Goal: Transaction & Acquisition: Purchase product/service

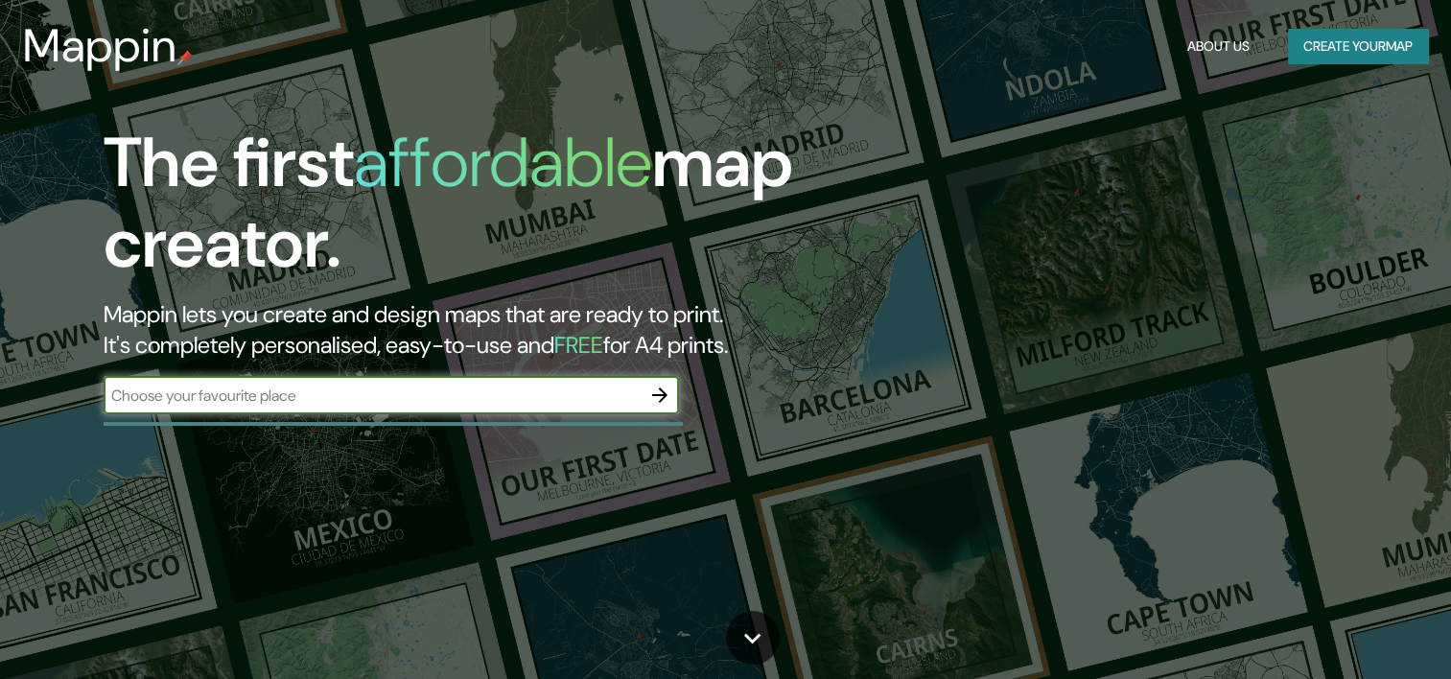
click at [667, 385] on icon "button" at bounding box center [659, 395] width 23 height 23
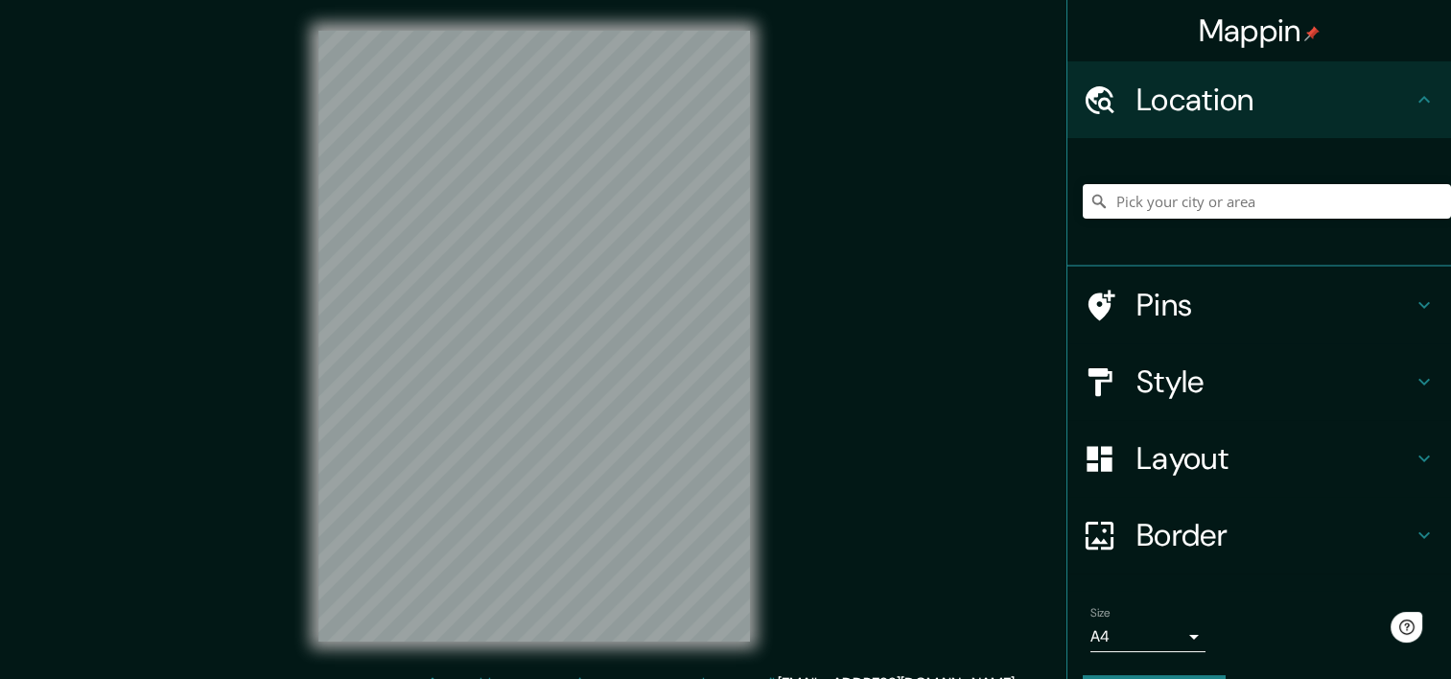
click at [1295, 99] on h4 "Location" at bounding box center [1274, 100] width 276 height 38
click at [614, 312] on div at bounding box center [611, 312] width 15 height 15
click at [1171, 207] on input "Pick your city or area" at bounding box center [1267, 201] width 368 height 35
click at [1133, 204] on input "Pick your city or area" at bounding box center [1267, 201] width 368 height 35
click at [1251, 439] on h4 "Layout" at bounding box center [1274, 458] width 276 height 38
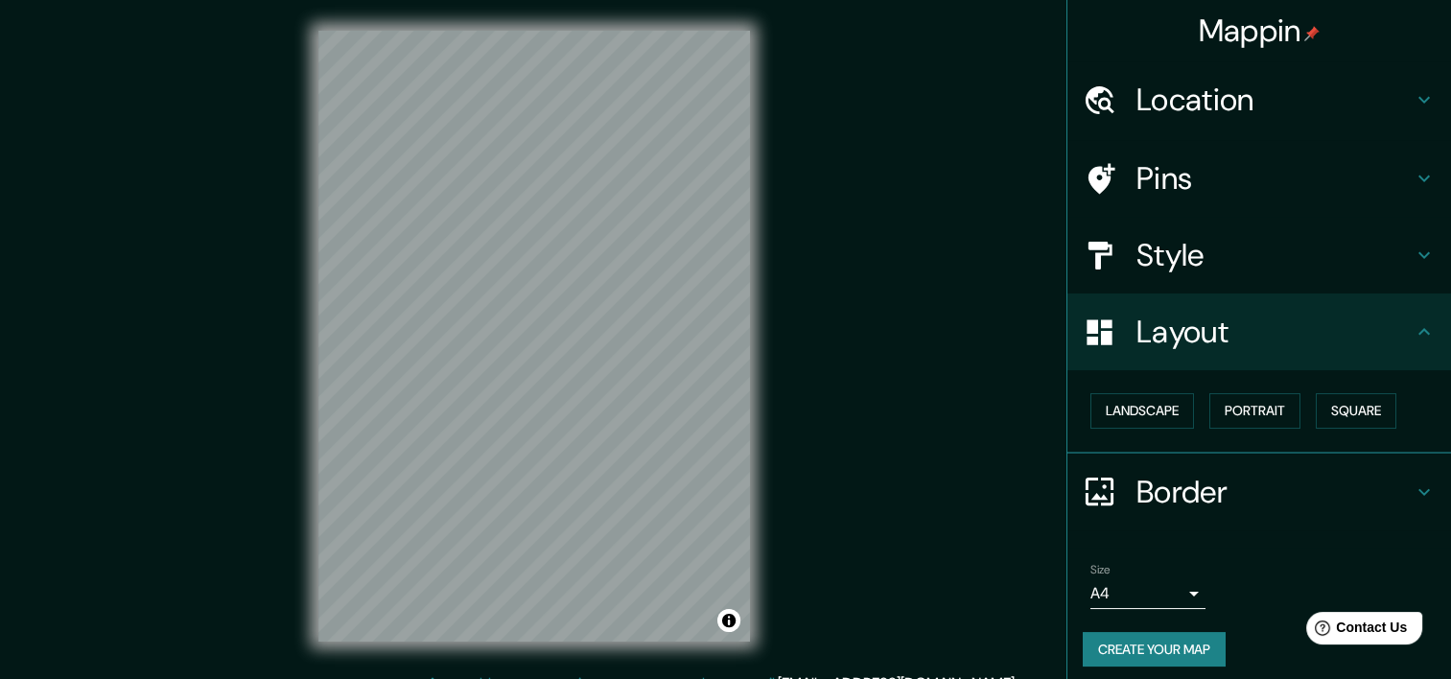
click at [1258, 329] on h4 "Layout" at bounding box center [1274, 332] width 276 height 38
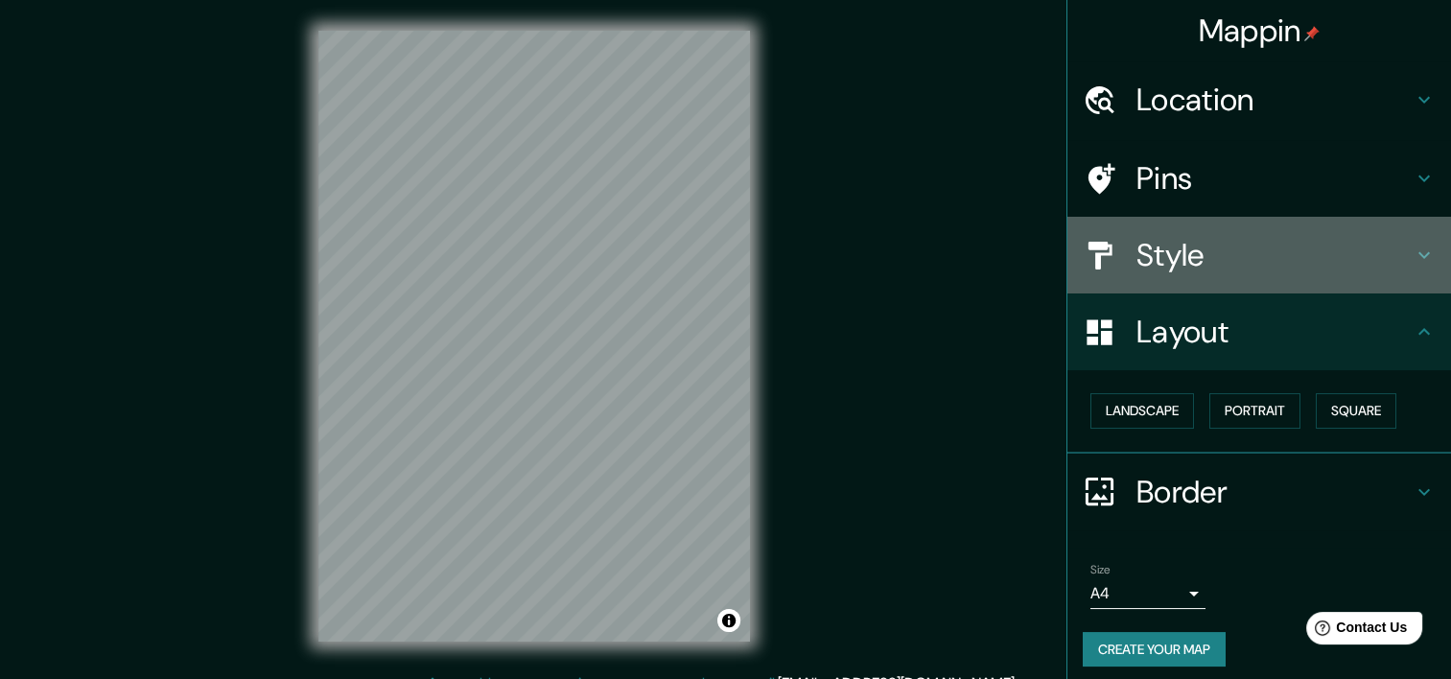
click at [1246, 269] on h4 "Style" at bounding box center [1274, 255] width 276 height 38
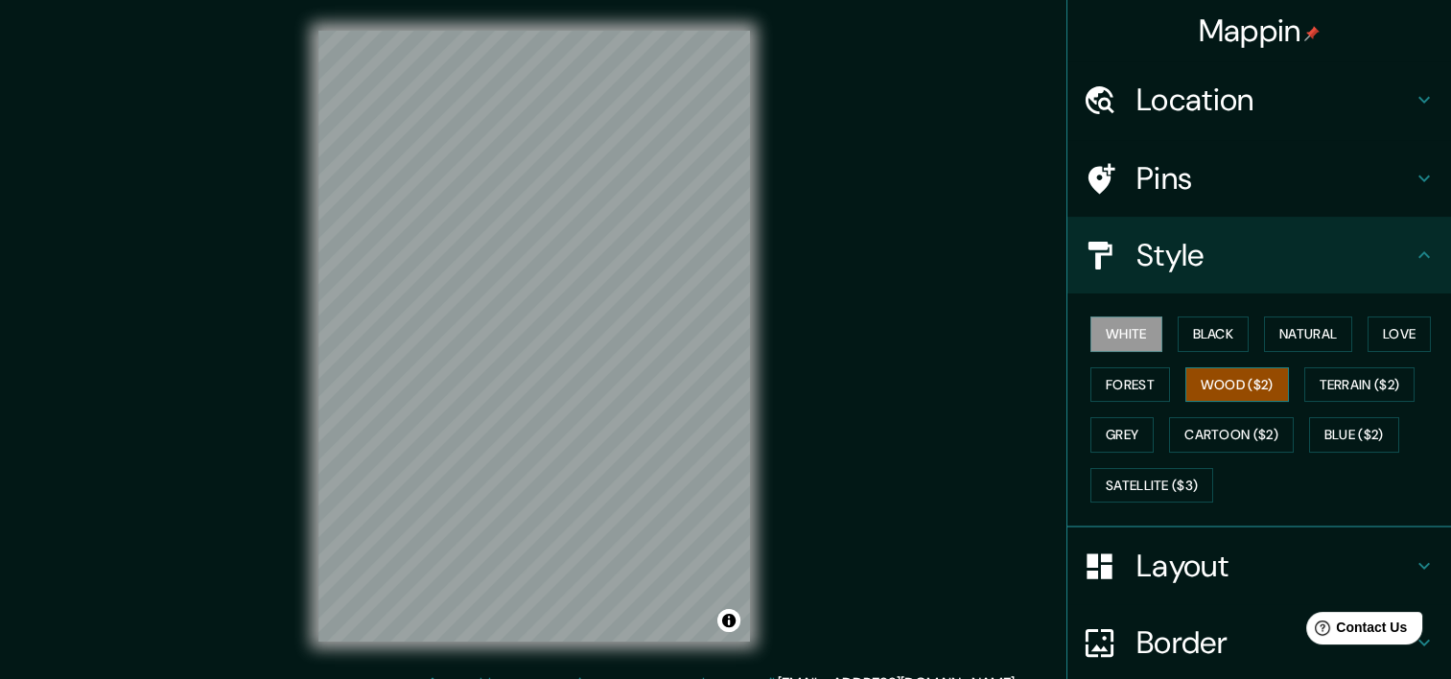
click at [1216, 367] on button "Wood ($2)" at bounding box center [1237, 384] width 104 height 35
click at [955, 218] on div "Mappin Location Pins Style White Black Natural Love Forest Wood ($2) Terrain ($…" at bounding box center [725, 351] width 1451 height 703
click at [1121, 329] on button "White" at bounding box center [1126, 333] width 72 height 35
click at [1206, 341] on button "Black" at bounding box center [1214, 333] width 72 height 35
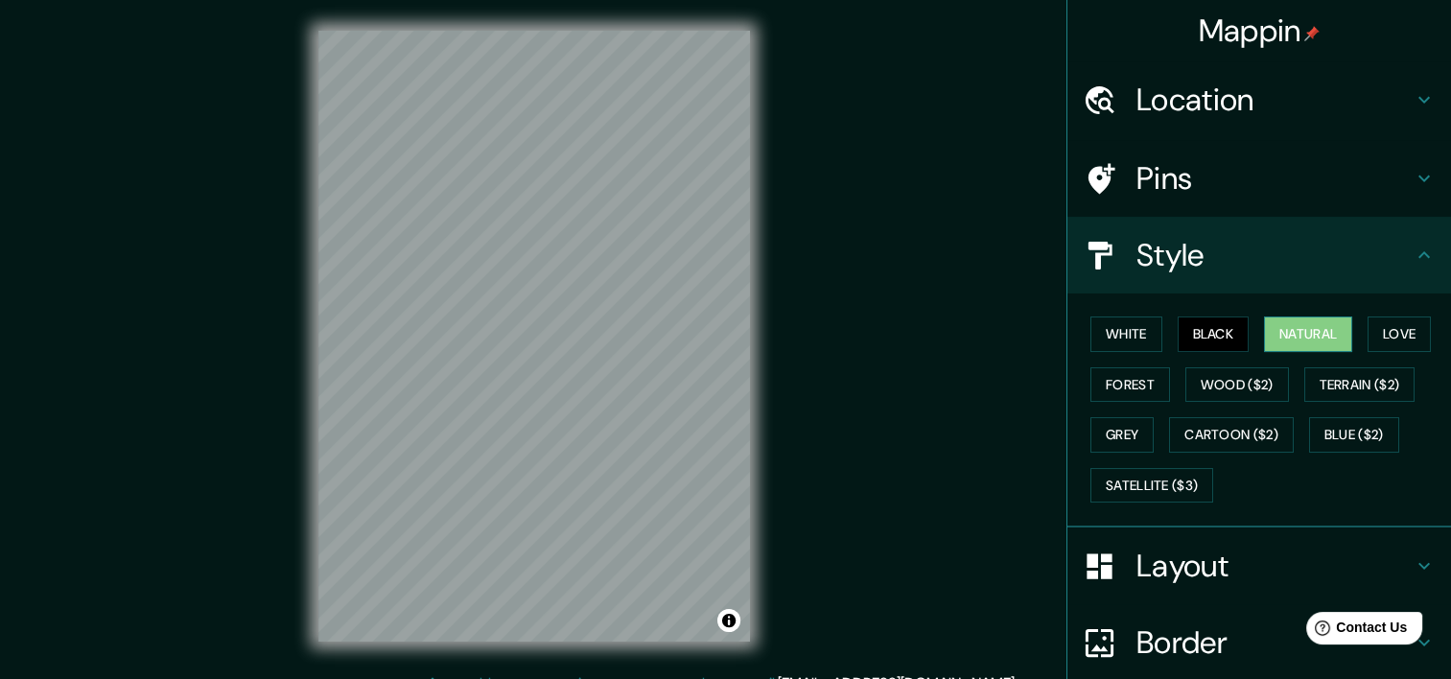
click at [1280, 334] on button "Natural" at bounding box center [1308, 333] width 88 height 35
click at [1404, 335] on button "Love" at bounding box center [1398, 333] width 63 height 35
click at [1312, 345] on button "Natural" at bounding box center [1308, 333] width 88 height 35
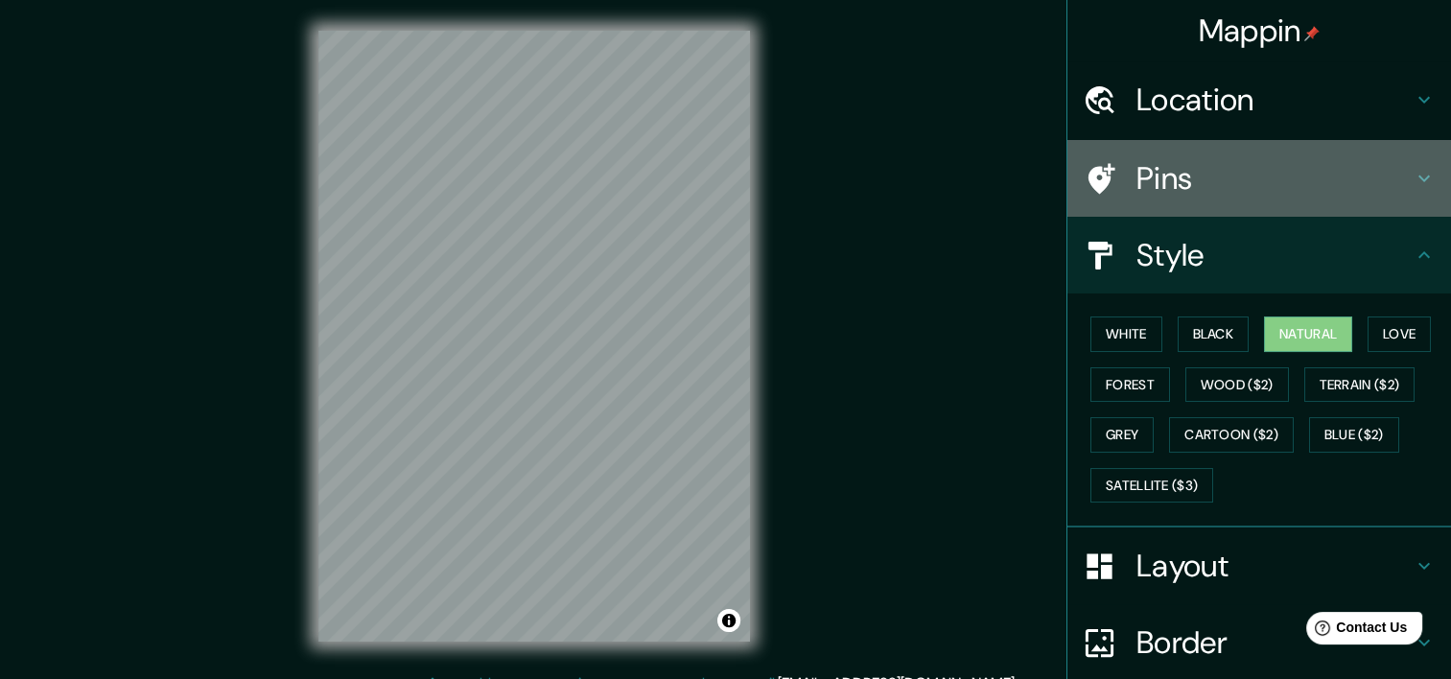
click at [1174, 159] on h4 "Pins" at bounding box center [1274, 178] width 276 height 38
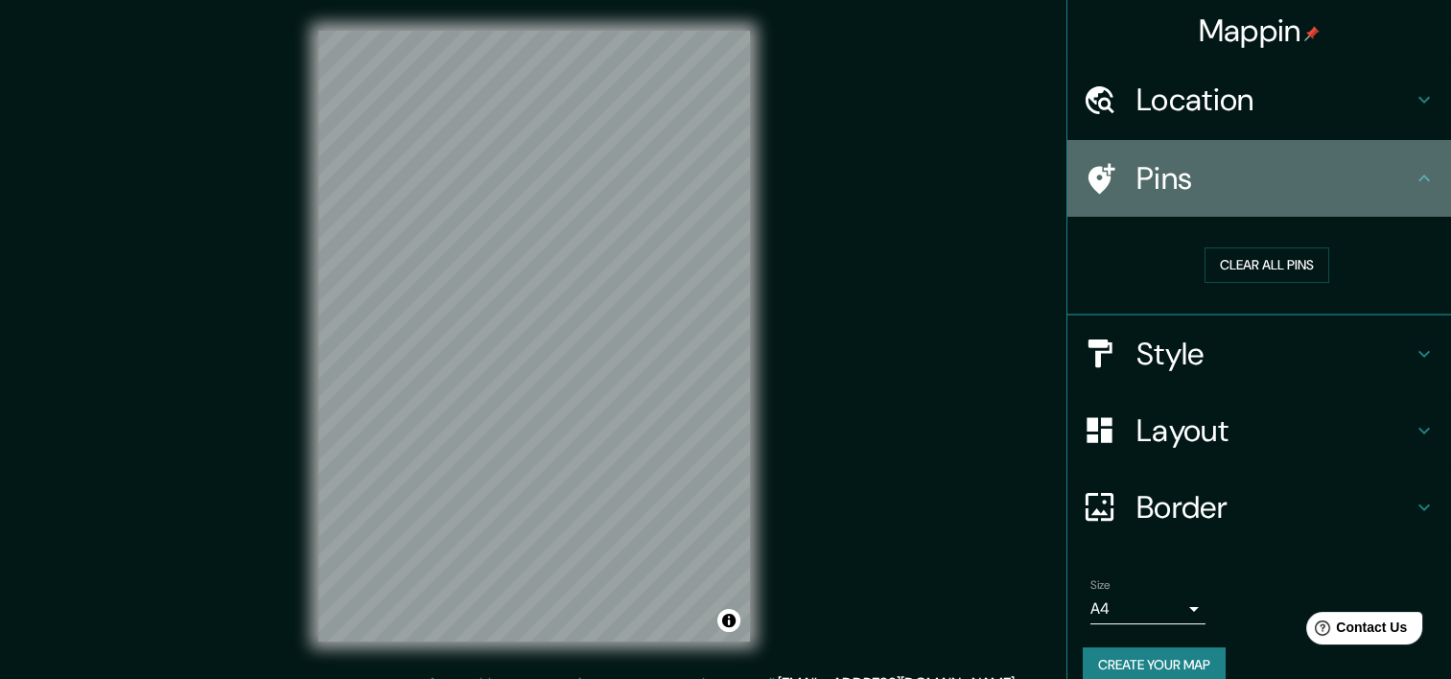
click at [1186, 170] on h4 "Pins" at bounding box center [1274, 178] width 276 height 38
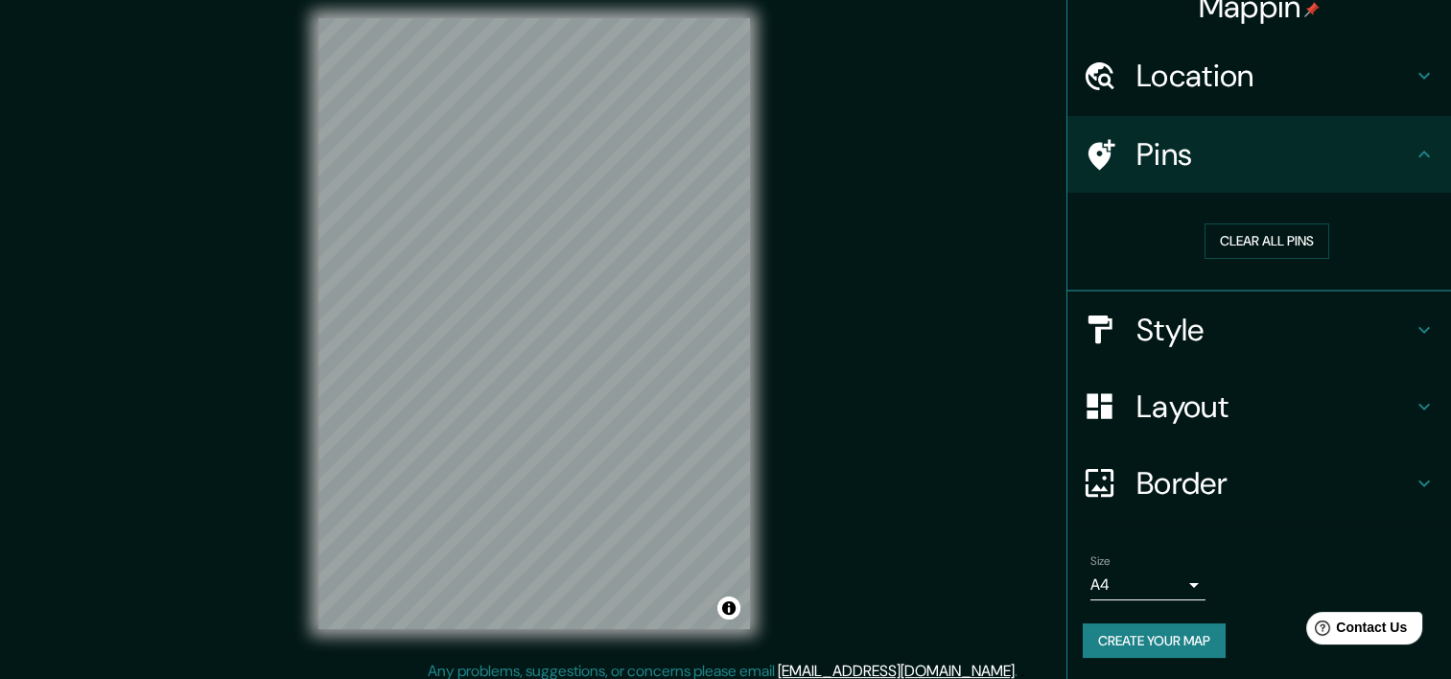
scroll to position [24, 0]
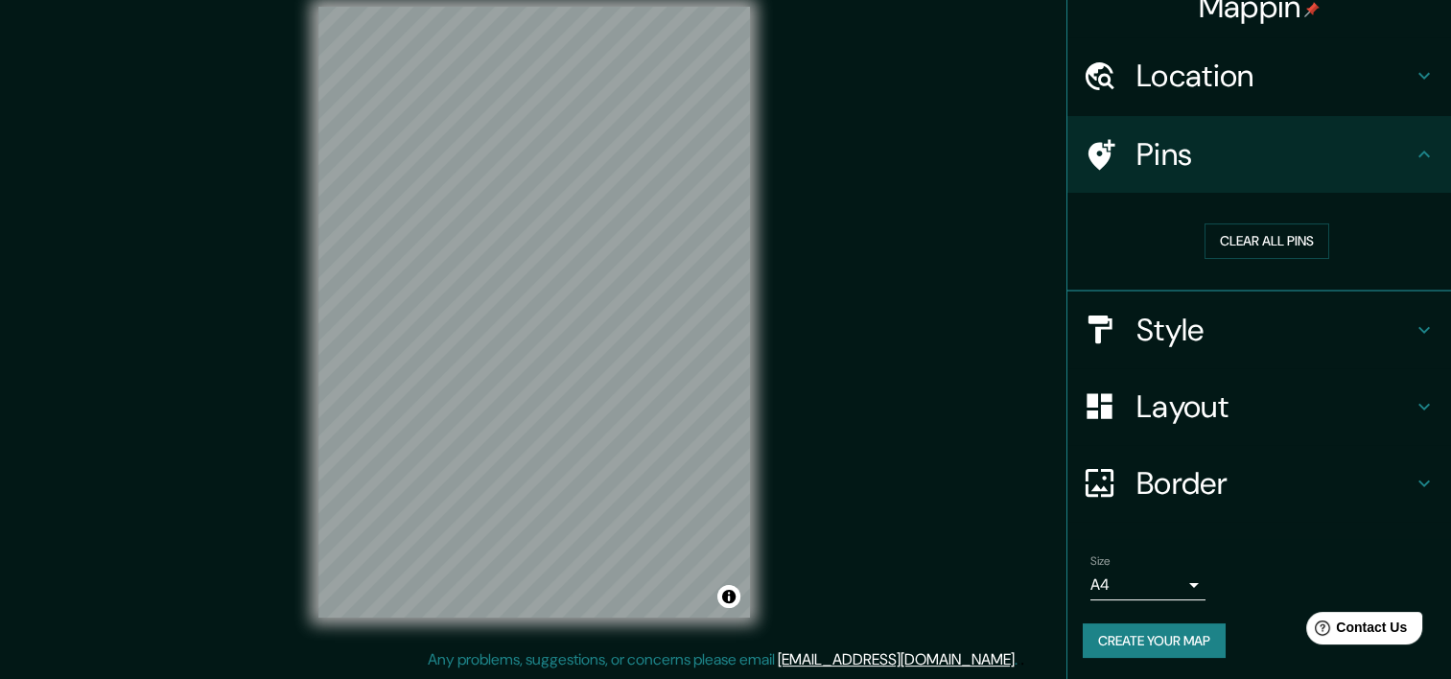
click at [983, 314] on div "Mappin Location Pins Clear all pins Style Layout Border Choose a border. Hint :…" at bounding box center [725, 327] width 1451 height 703
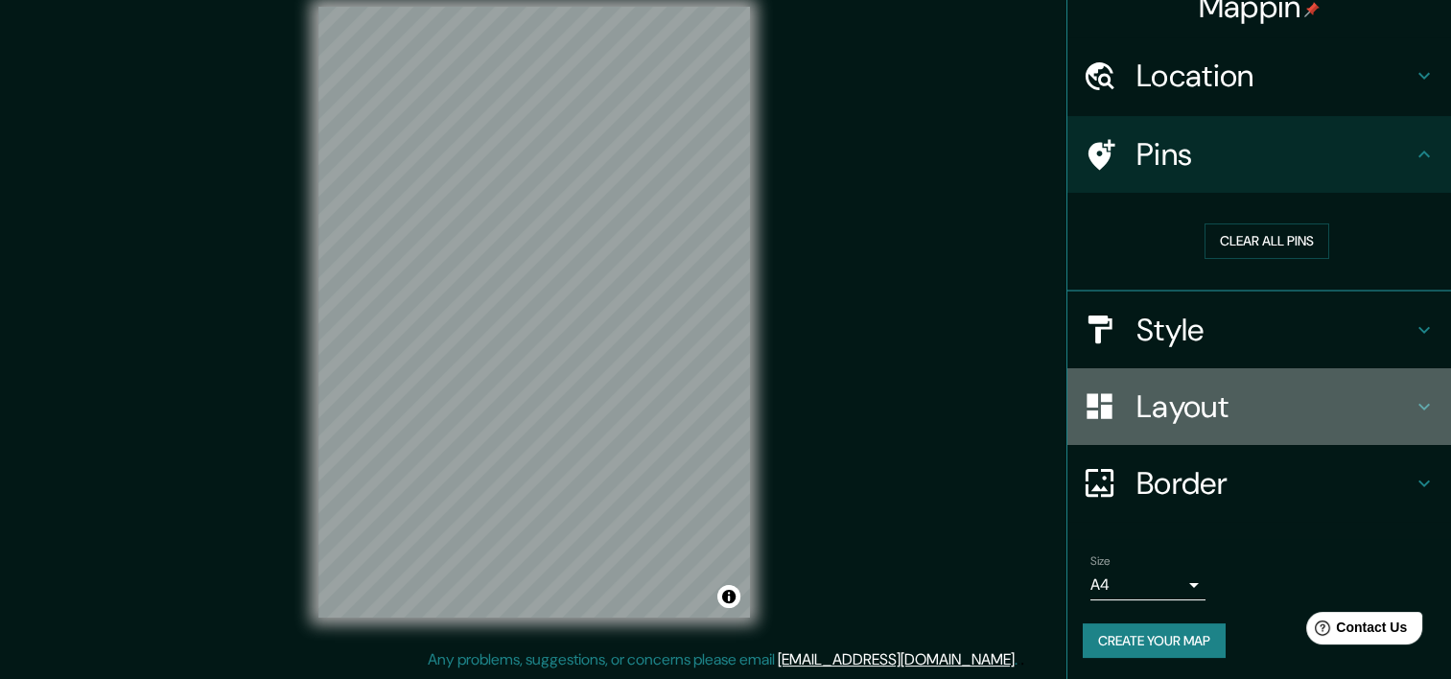
click at [1156, 421] on h4 "Layout" at bounding box center [1274, 406] width 276 height 38
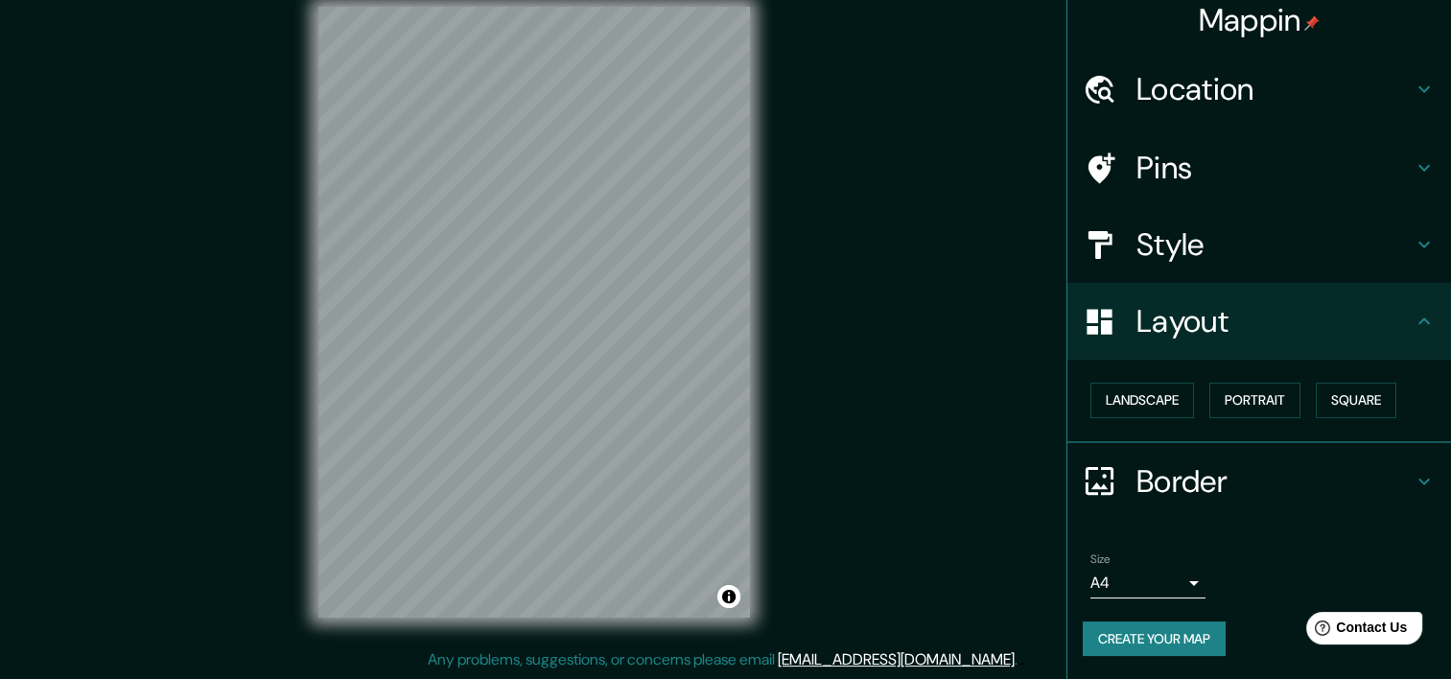
scroll to position [9, 0]
click at [1174, 230] on h4 "Style" at bounding box center [1274, 246] width 276 height 38
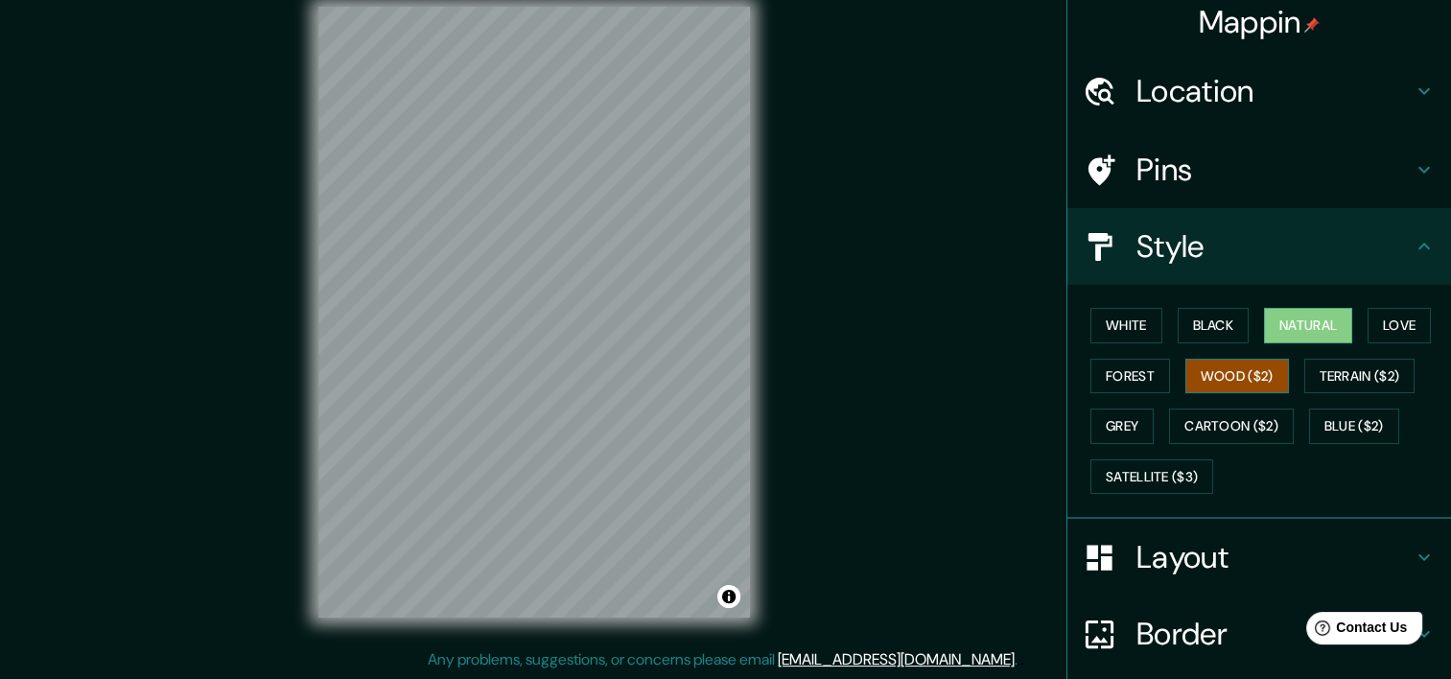
click at [1226, 375] on button "Wood ($2)" at bounding box center [1237, 376] width 104 height 35
click at [705, 199] on div at bounding box center [706, 204] width 15 height 15
click at [789, 300] on div "Mappin Location Pins Style White Black Natural Love Forest Wood ($2) Terrain ($…" at bounding box center [725, 327] width 1451 height 703
click at [1351, 92] on h4 "Location" at bounding box center [1274, 91] width 276 height 38
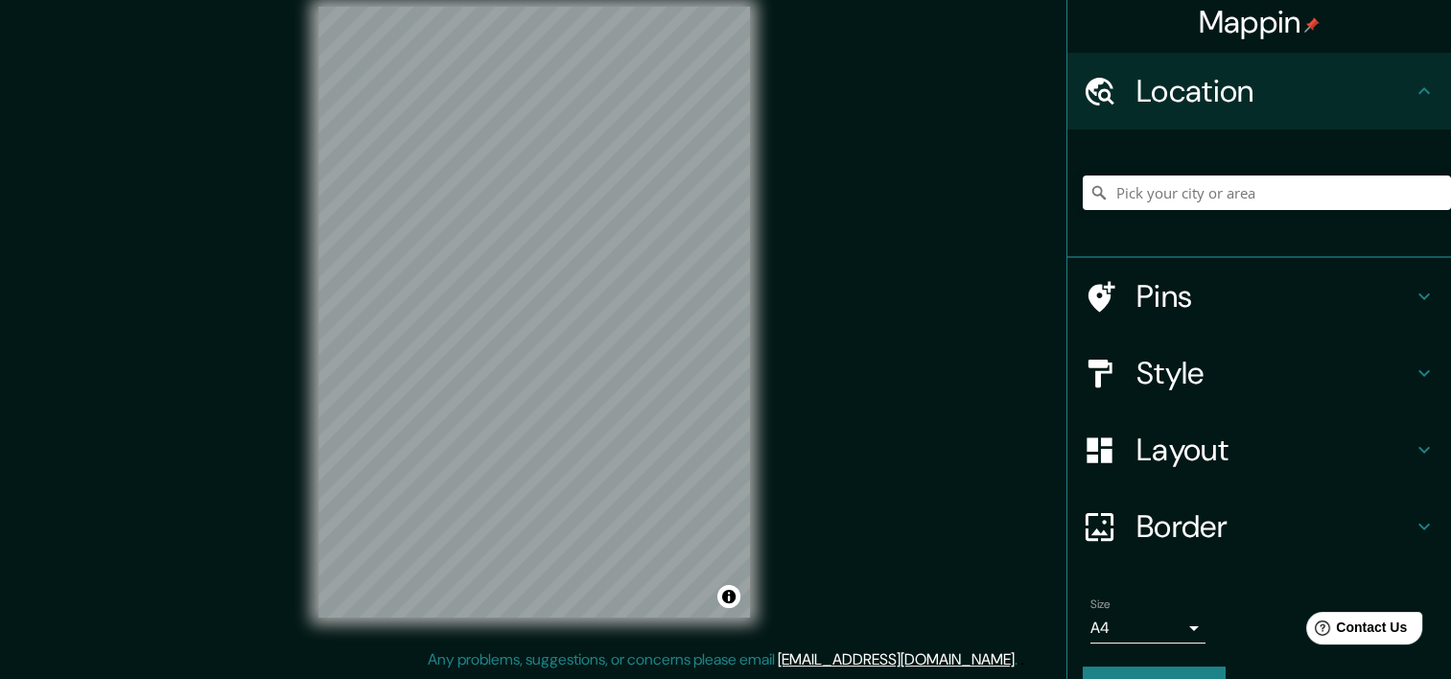
click at [1351, 92] on h4 "Location" at bounding box center [1274, 91] width 276 height 38
click at [947, 199] on div "Mappin Location Pins Style Layout Border Choose a border. Hint : you can make l…" at bounding box center [725, 327] width 1451 height 703
click at [1230, 287] on h4 "Pins" at bounding box center [1274, 296] width 276 height 38
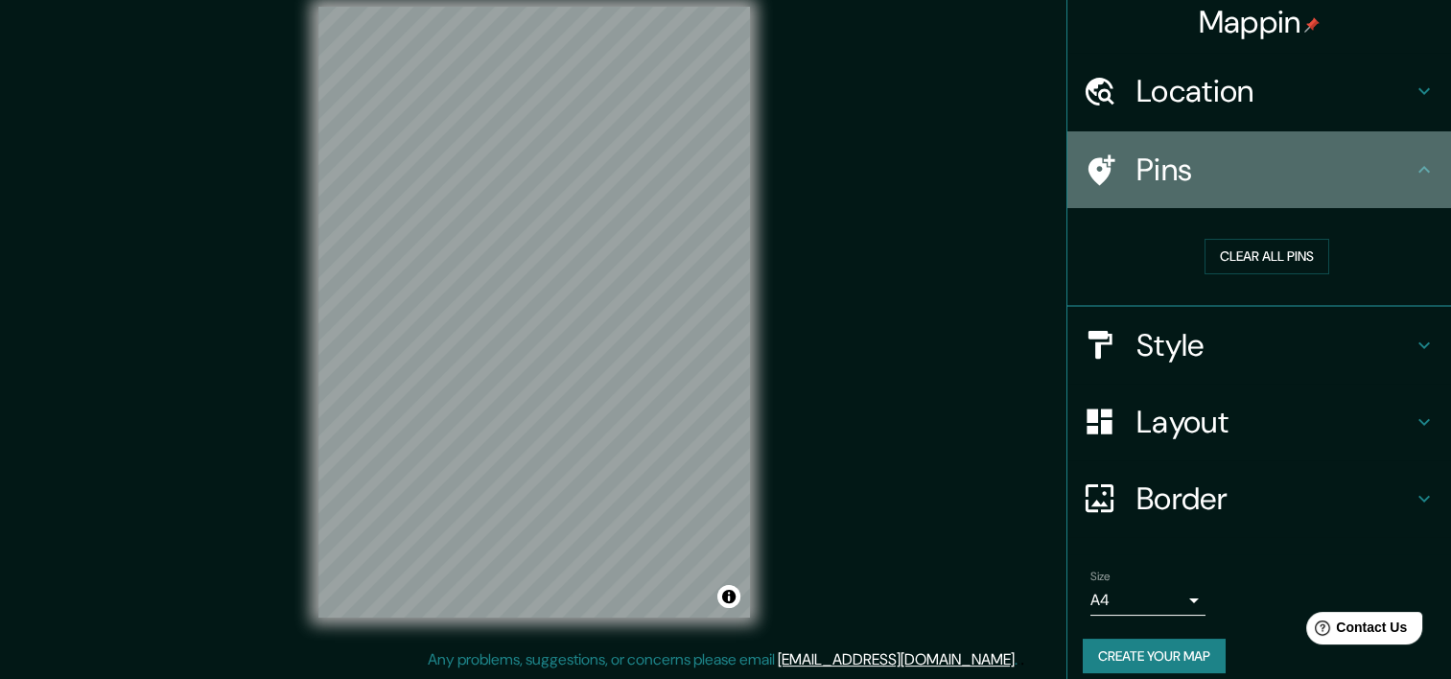
click at [1162, 161] on h4 "Pins" at bounding box center [1274, 170] width 276 height 38
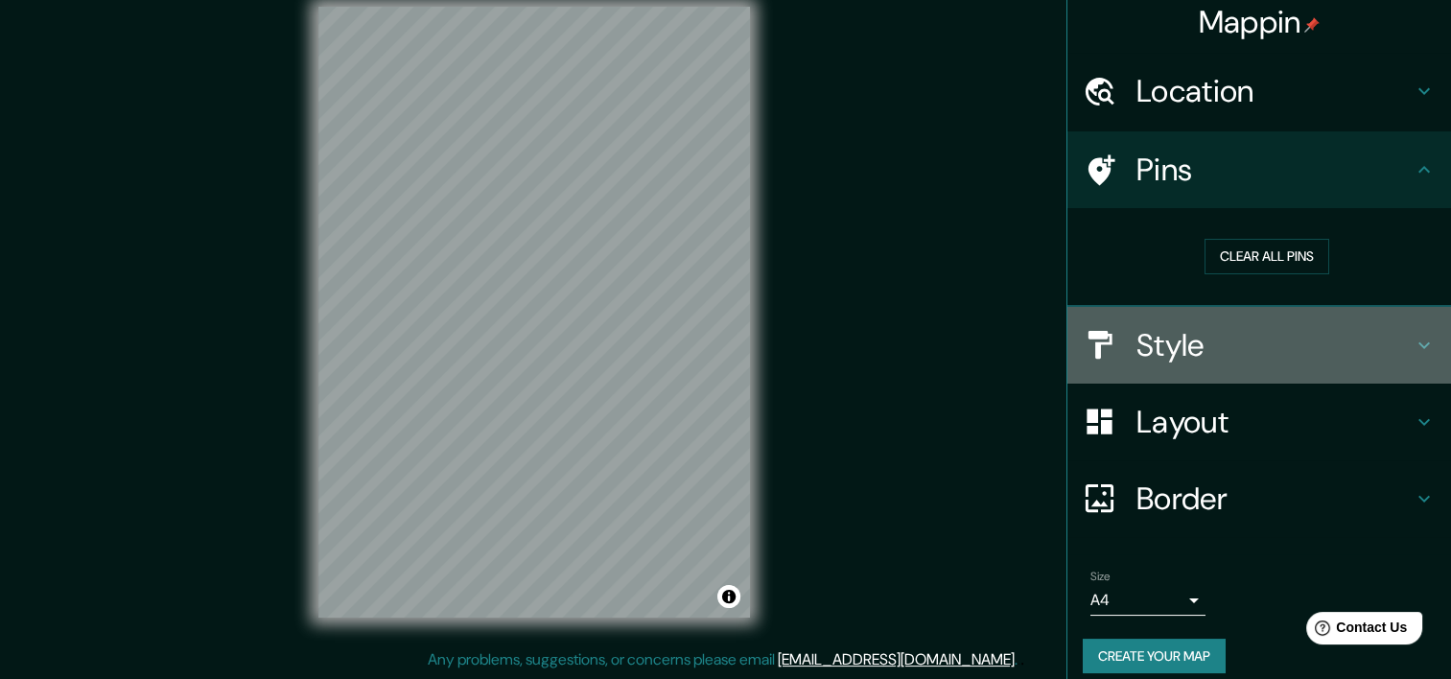
click at [1264, 345] on h4 "Style" at bounding box center [1274, 345] width 276 height 38
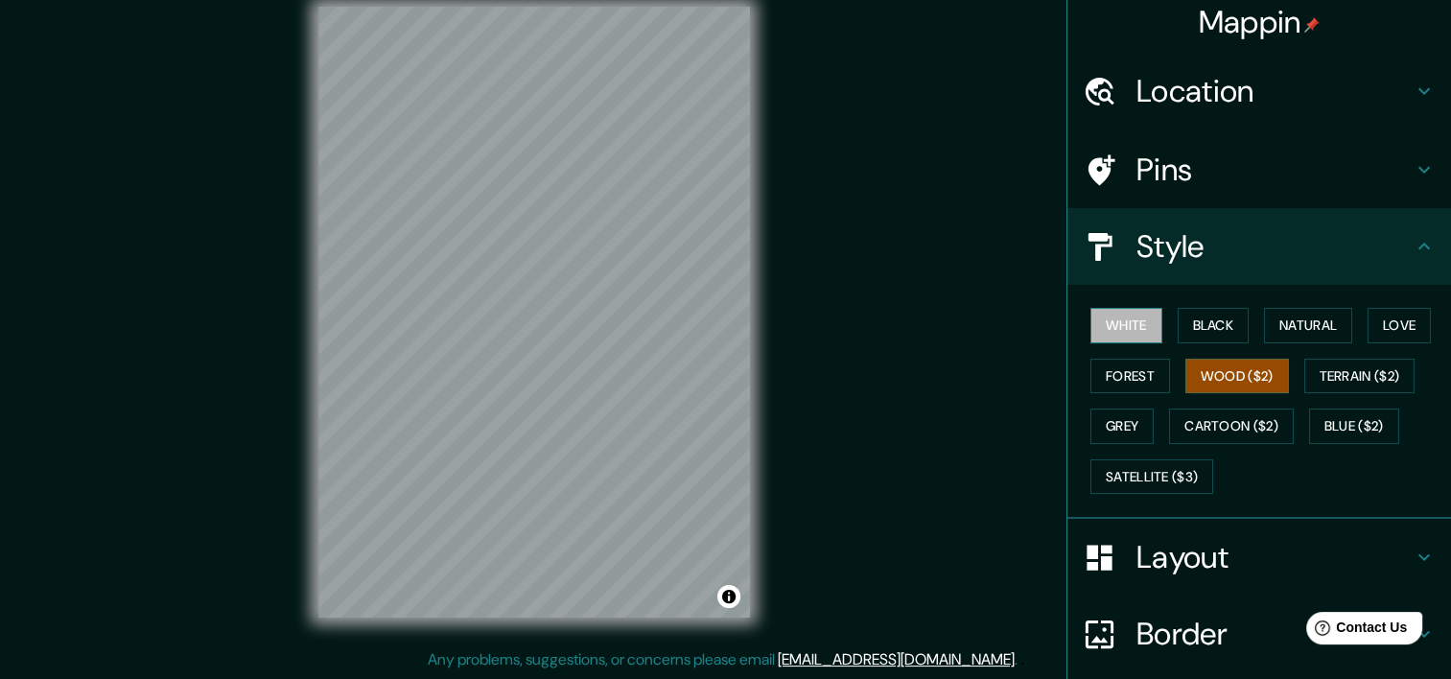
click at [1101, 335] on button "White" at bounding box center [1126, 325] width 72 height 35
click at [913, 266] on div "Mappin Location Pins Style White Black Natural Love Forest Wood ($2) Terrain ($…" at bounding box center [725, 327] width 1451 height 703
